Goal: Information Seeking & Learning: Learn about a topic

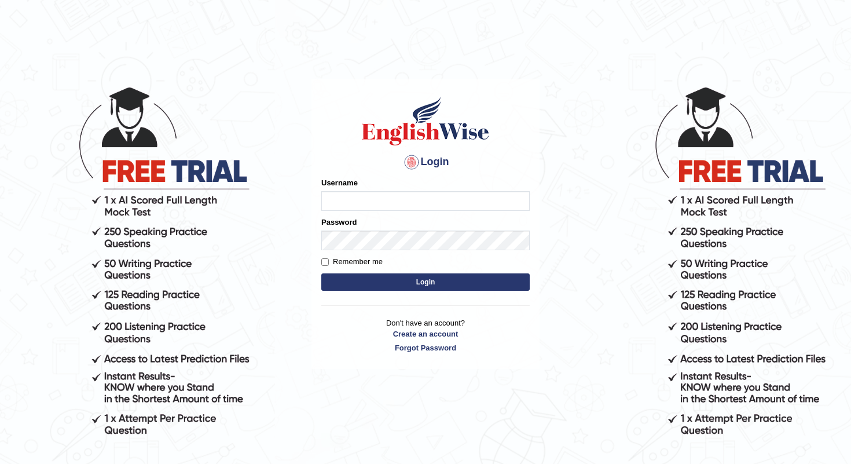
type input "shanti"
click at [418, 282] on button "Login" at bounding box center [425, 281] width 208 height 17
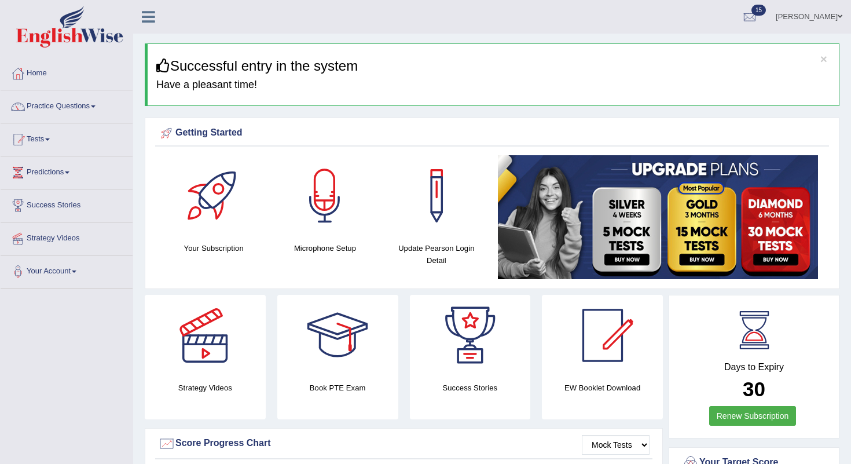
click at [52, 102] on link "Practice Questions" at bounding box center [67, 104] width 132 height 29
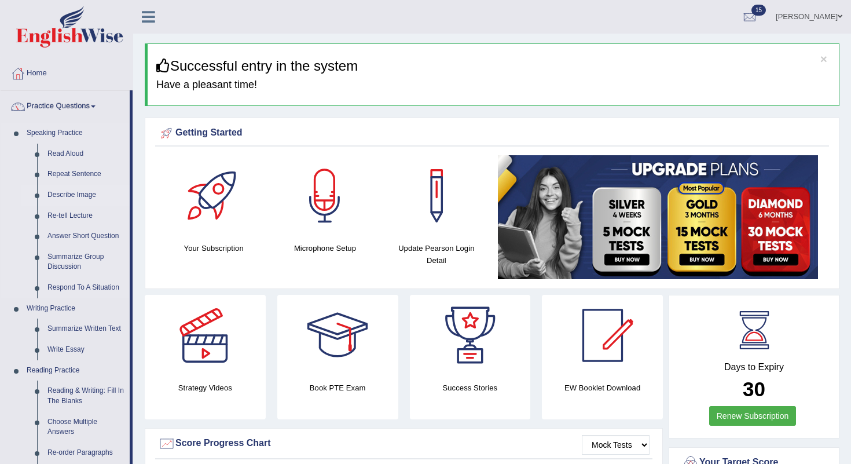
click at [81, 194] on link "Describe Image" at bounding box center [85, 195] width 87 height 21
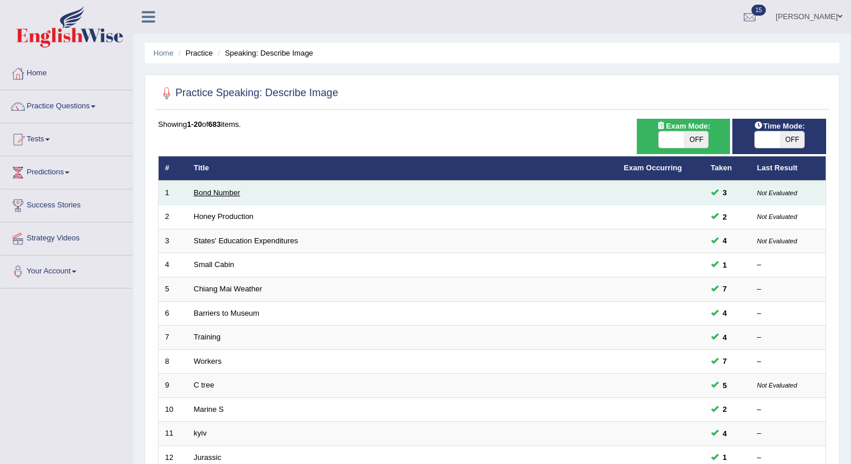
click at [200, 188] on link "Bond Number" at bounding box center [217, 192] width 46 height 9
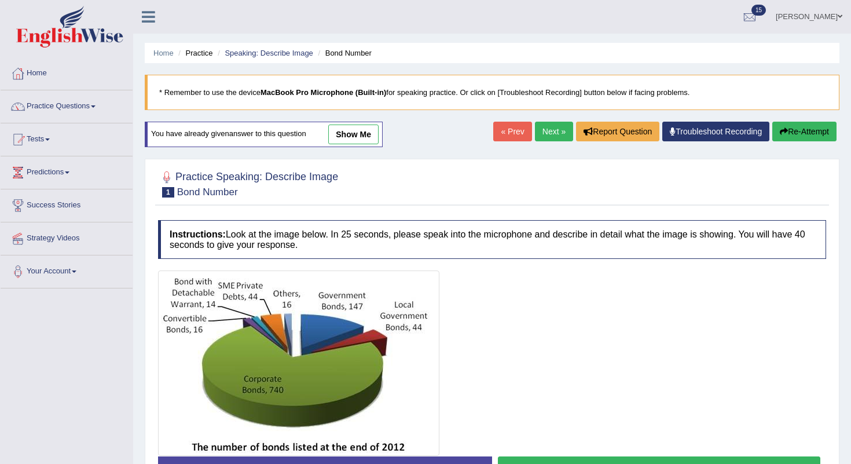
click at [550, 125] on link "Next »" at bounding box center [554, 132] width 38 height 20
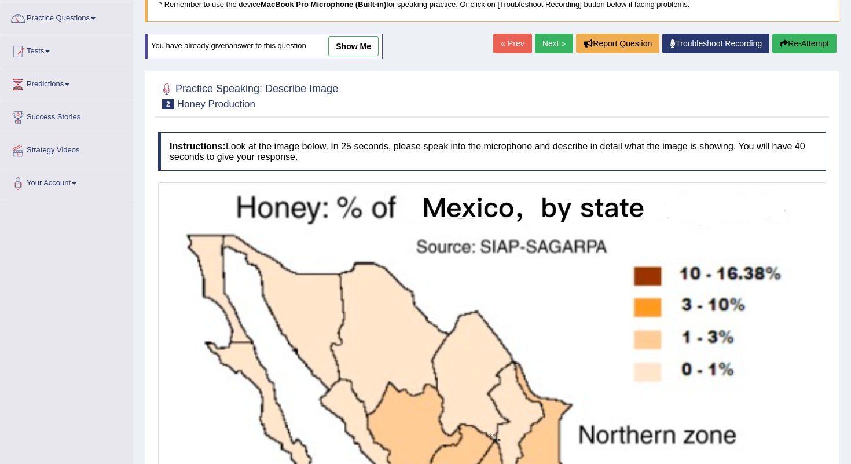
scroll to position [90, 0]
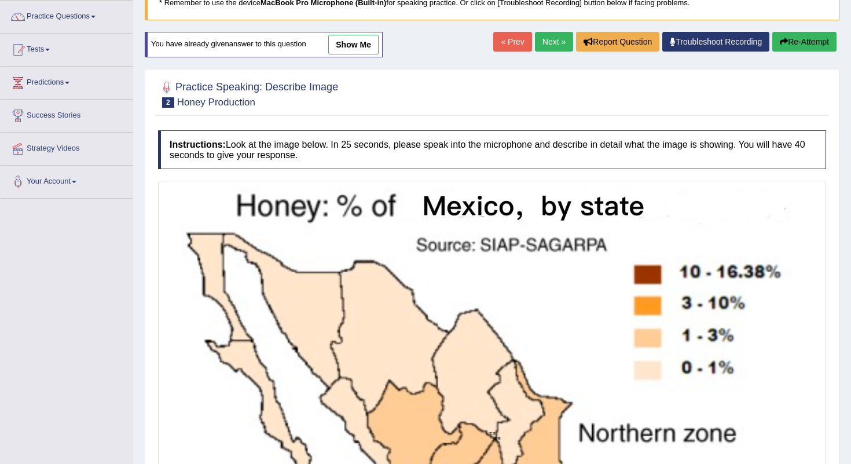
click at [553, 43] on link "Next »" at bounding box center [554, 42] width 38 height 20
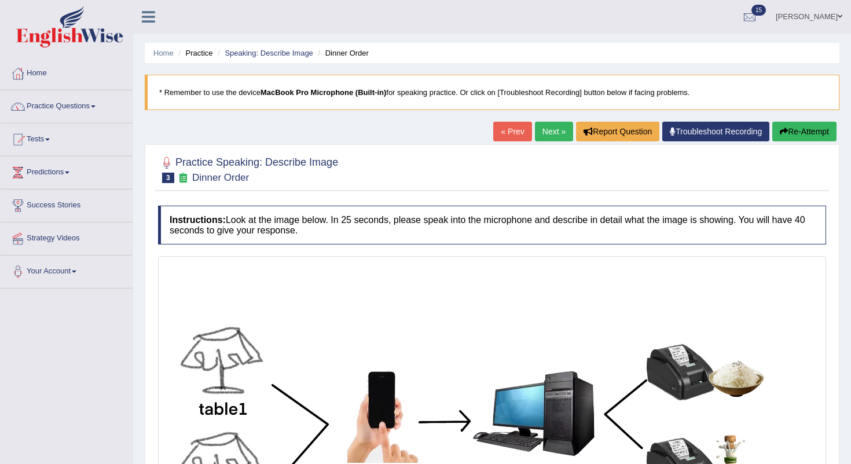
click at [545, 133] on link "Next »" at bounding box center [554, 132] width 38 height 20
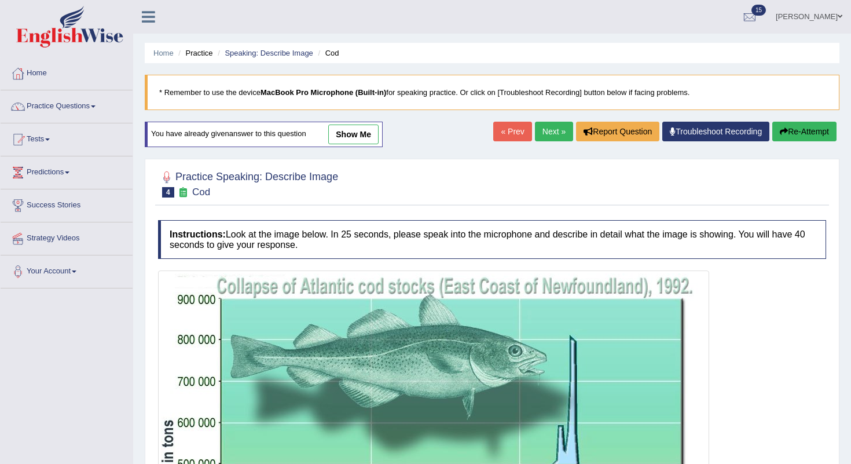
click at [548, 131] on link "Next »" at bounding box center [554, 132] width 38 height 20
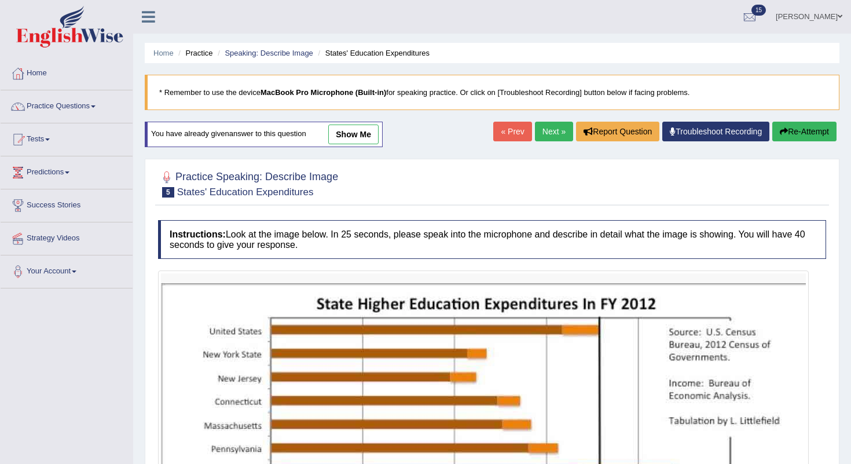
click at [545, 122] on link "Next »" at bounding box center [554, 132] width 38 height 20
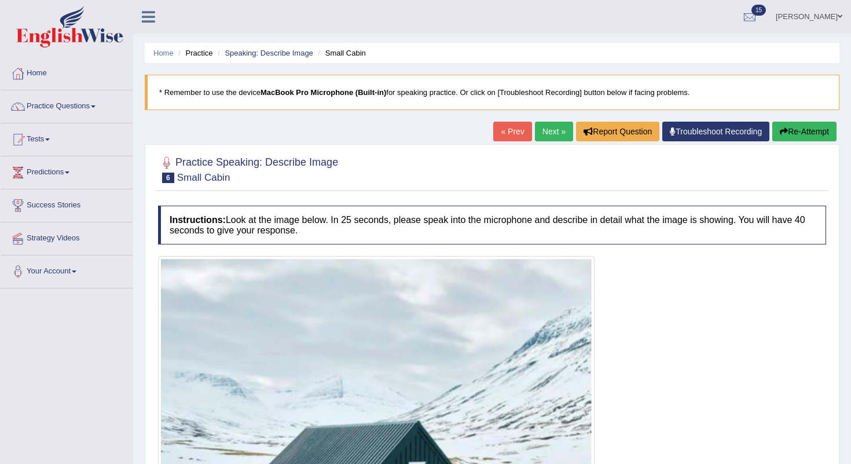
click at [546, 133] on link "Next »" at bounding box center [554, 132] width 38 height 20
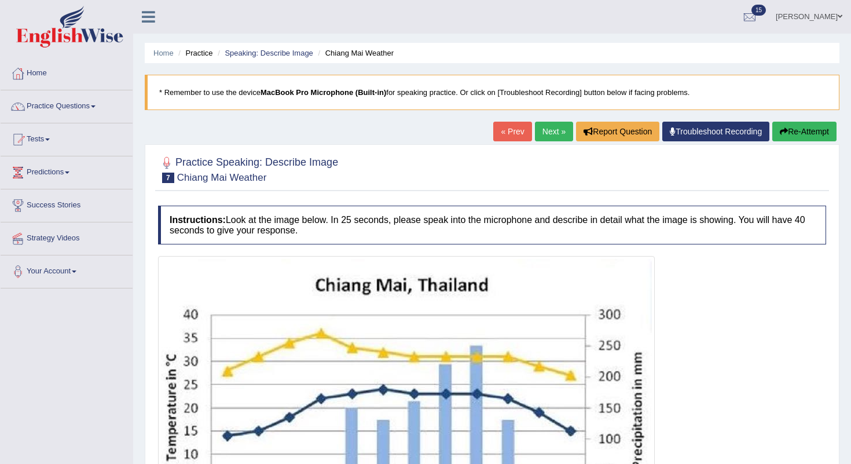
click at [545, 127] on link "Next »" at bounding box center [554, 132] width 38 height 20
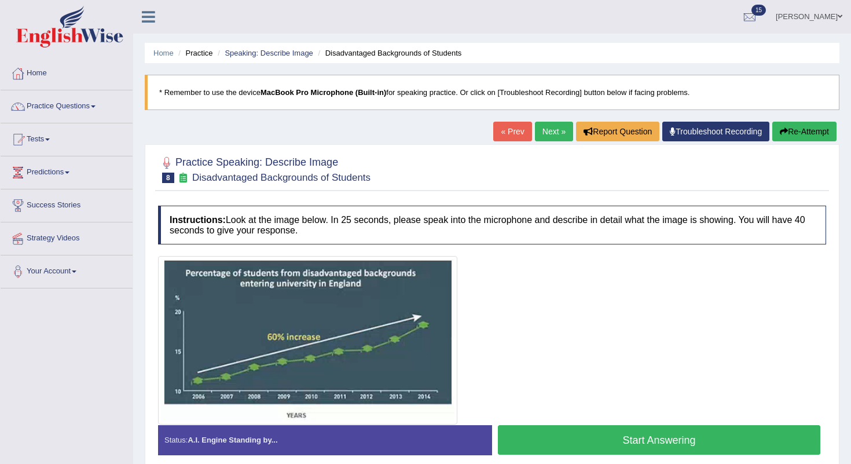
click at [553, 131] on link "Next »" at bounding box center [554, 132] width 38 height 20
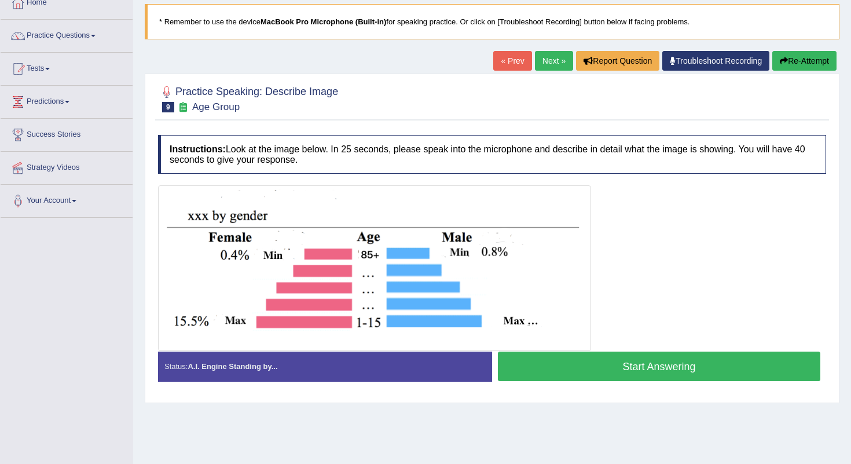
scroll to position [75, 0]
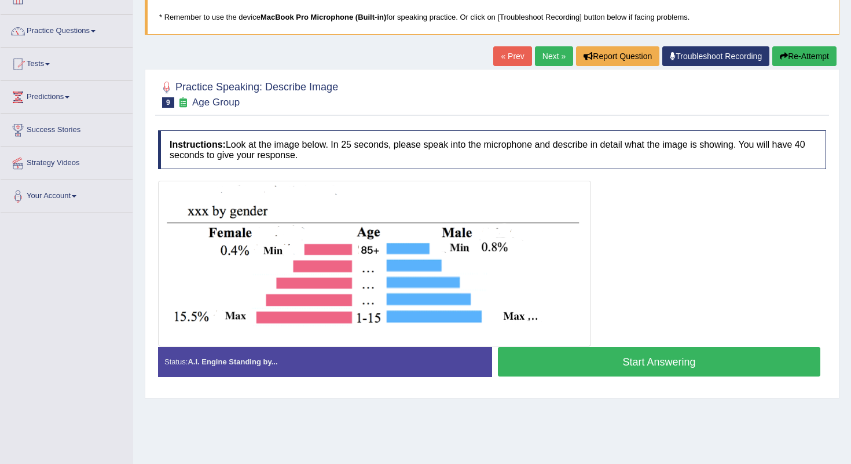
click at [553, 58] on link "Next »" at bounding box center [554, 56] width 38 height 20
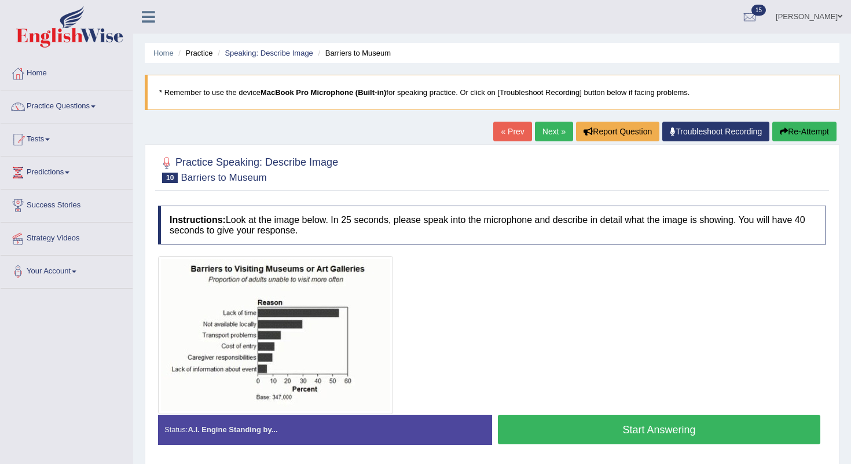
click at [544, 136] on link "Next »" at bounding box center [554, 132] width 38 height 20
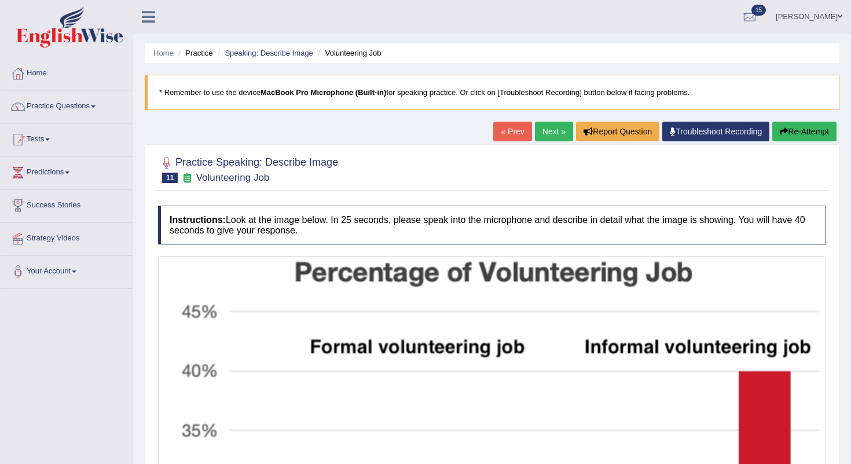
click at [560, 124] on link "Next »" at bounding box center [554, 132] width 38 height 20
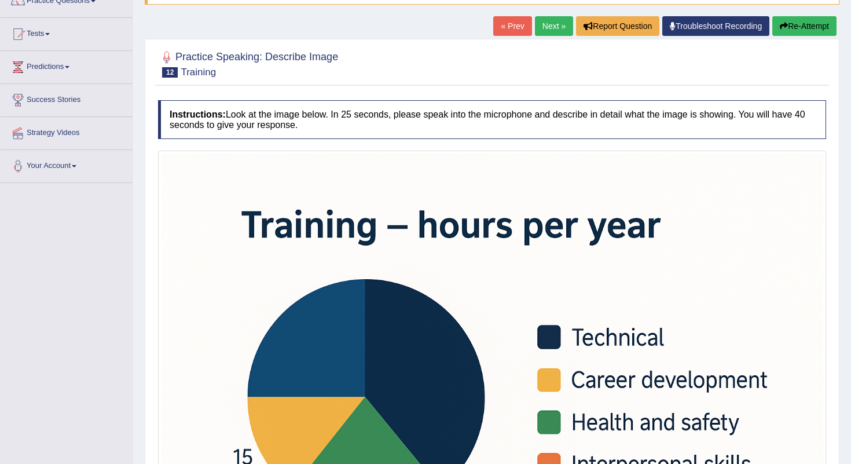
scroll to position [94, 0]
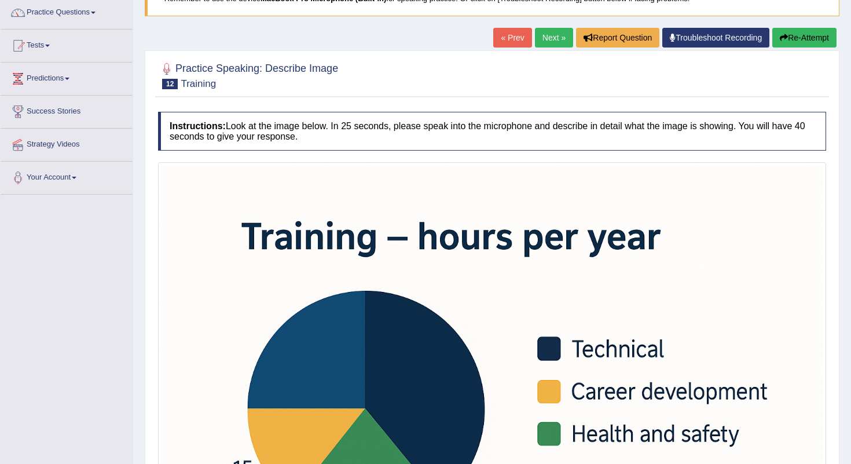
click at [547, 36] on link "Next »" at bounding box center [554, 38] width 38 height 20
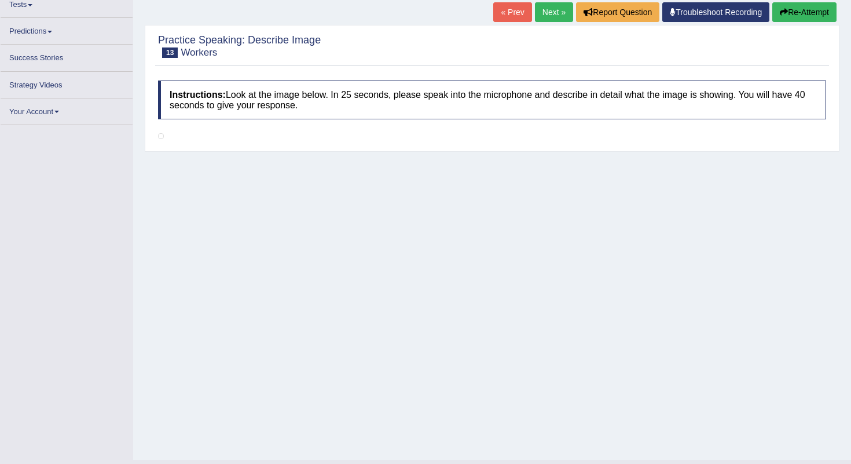
scroll to position [138, 0]
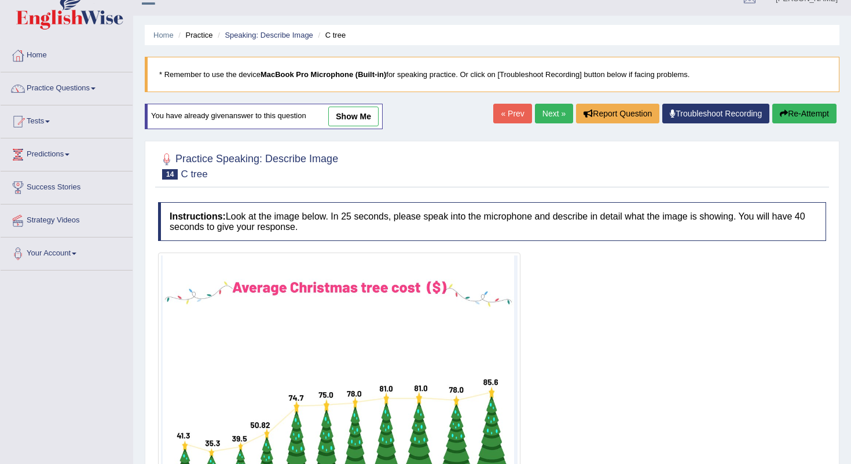
scroll to position [20, 0]
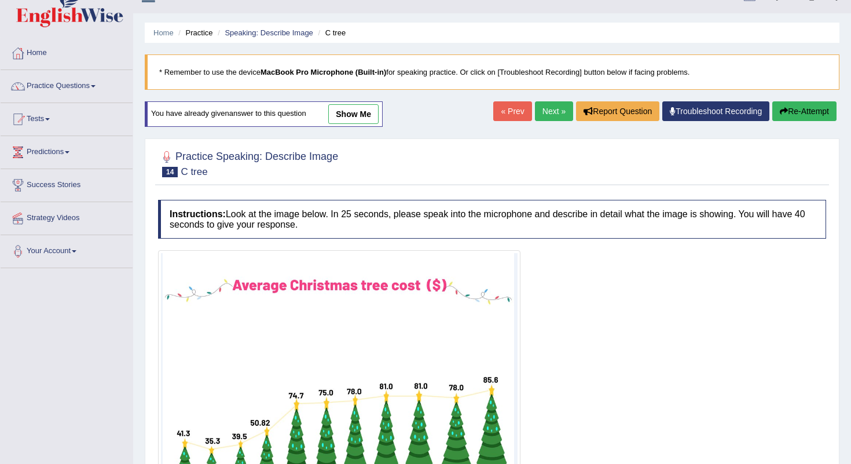
click at [543, 111] on link "Next »" at bounding box center [554, 111] width 38 height 20
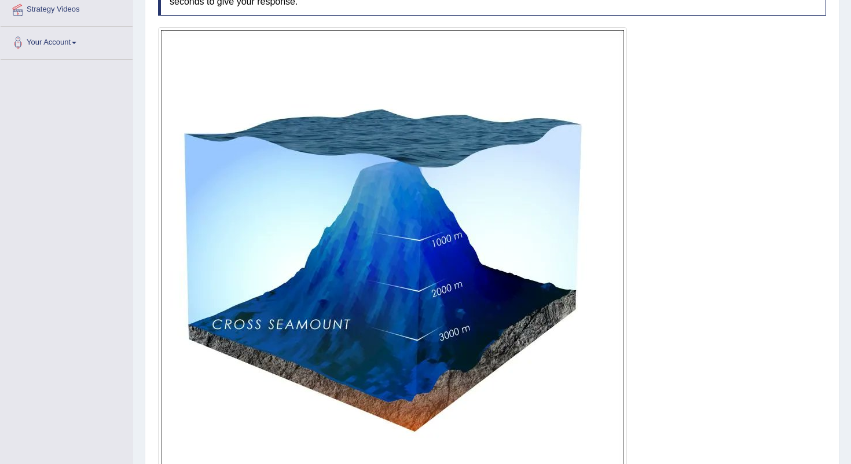
scroll to position [234, 0]
